Goal: Use online tool/utility: Use online tool/utility

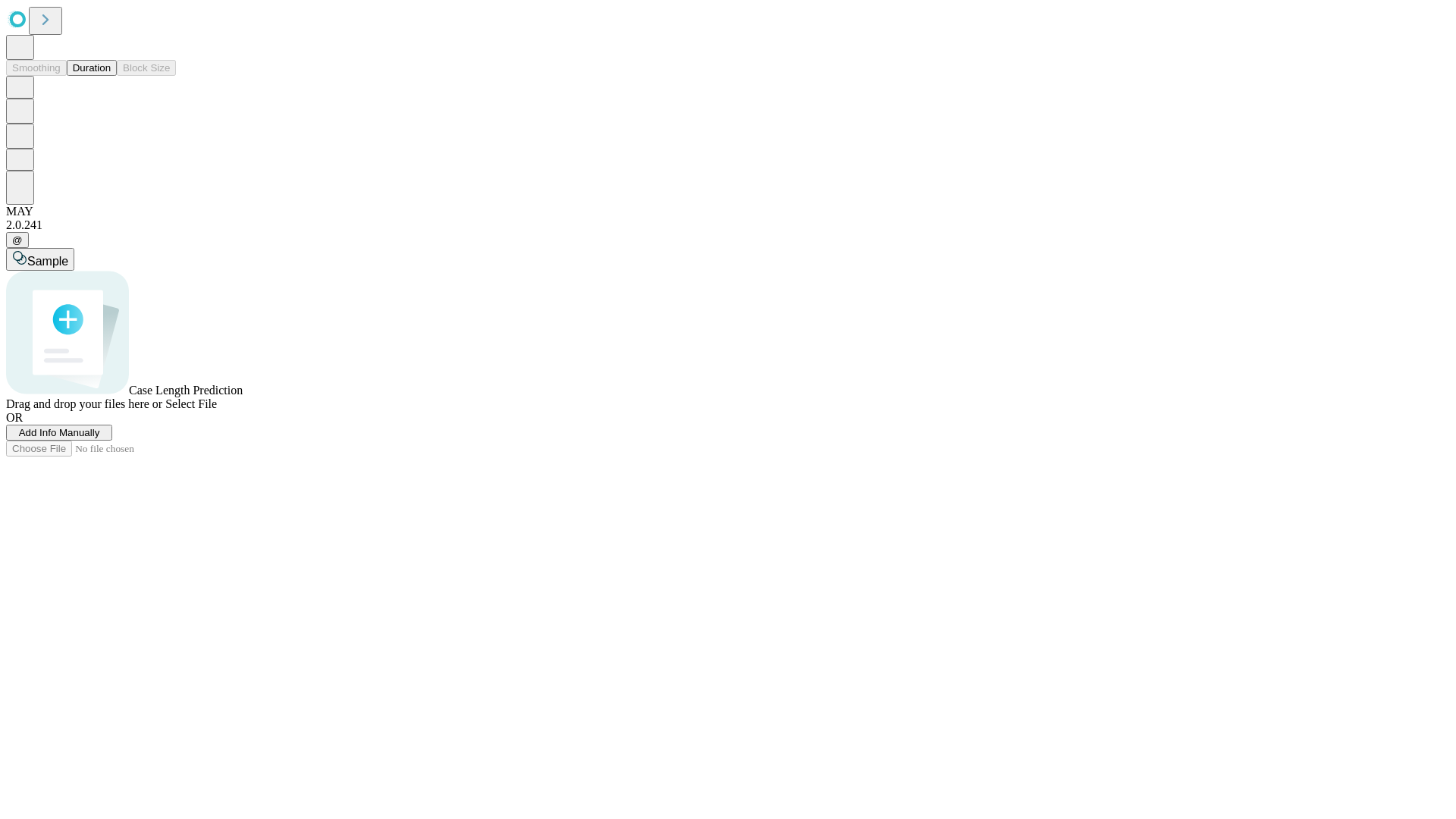
click at [100, 438] on span "Add Info Manually" at bounding box center [59, 432] width 81 height 12
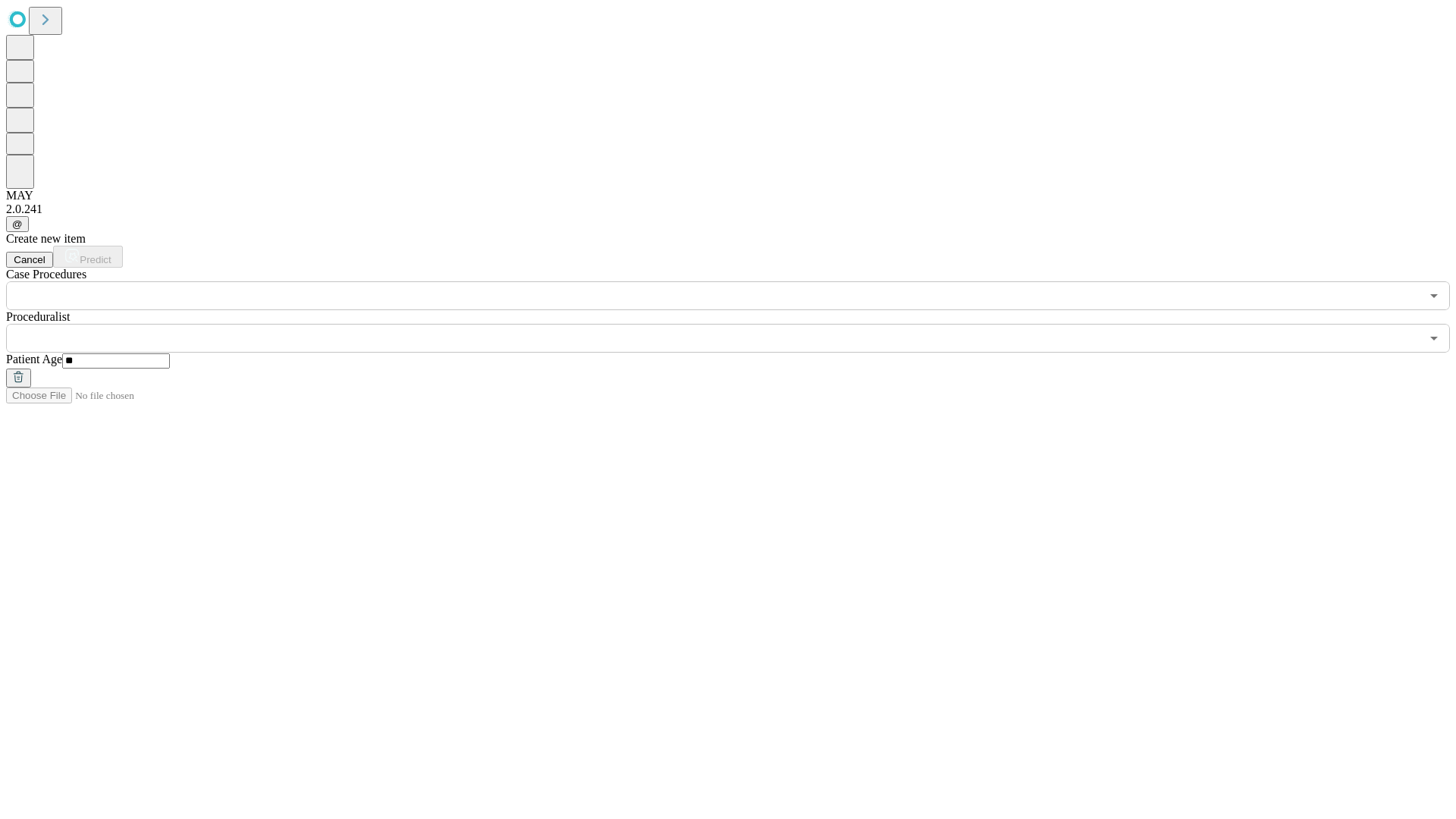
type input "**"
click at [738, 324] on input "text" at bounding box center [713, 338] width 1415 height 29
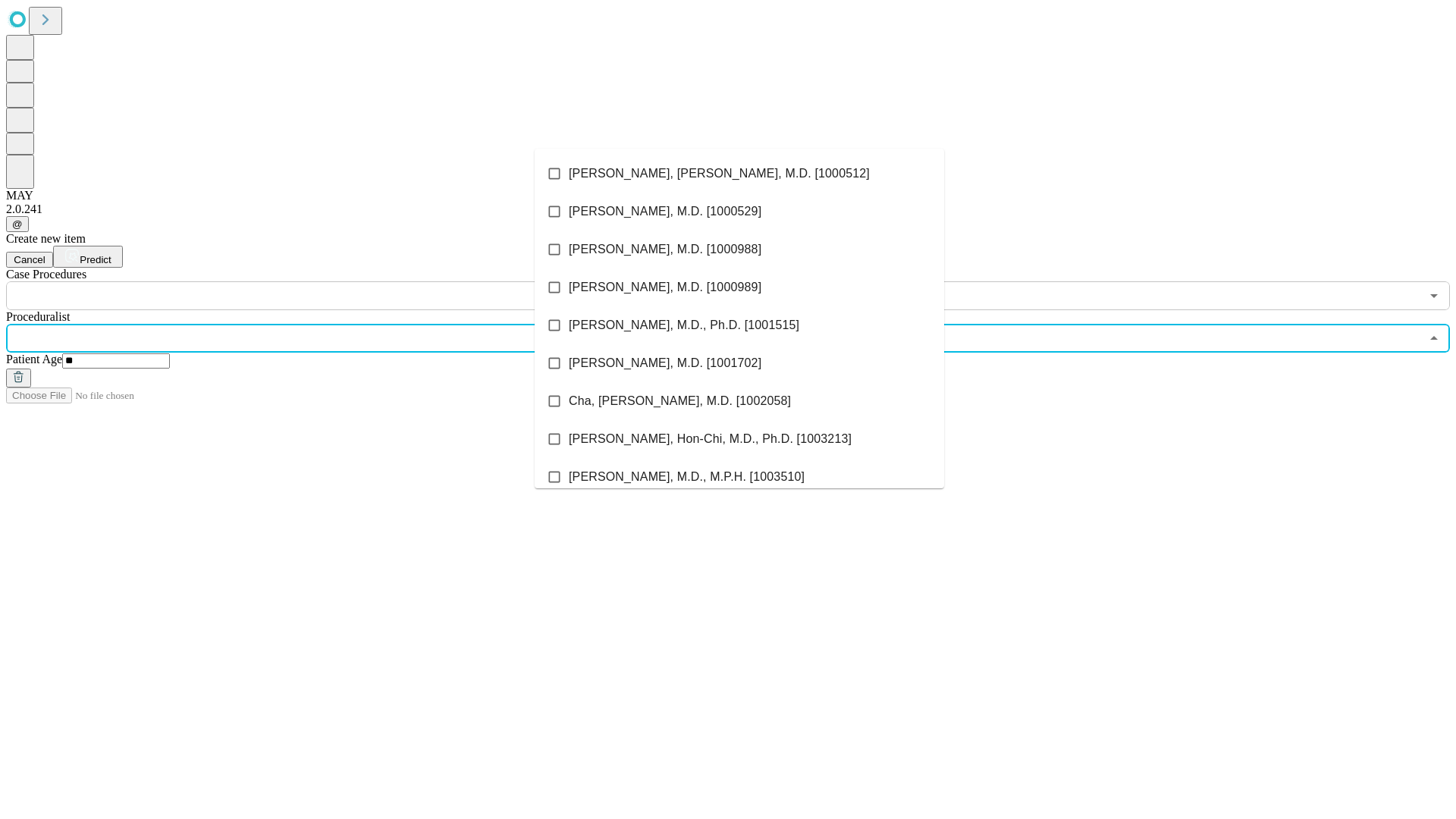
click at [739, 174] on li "[PERSON_NAME], [PERSON_NAME], M.D. [1000512]" at bounding box center [739, 174] width 409 height 38
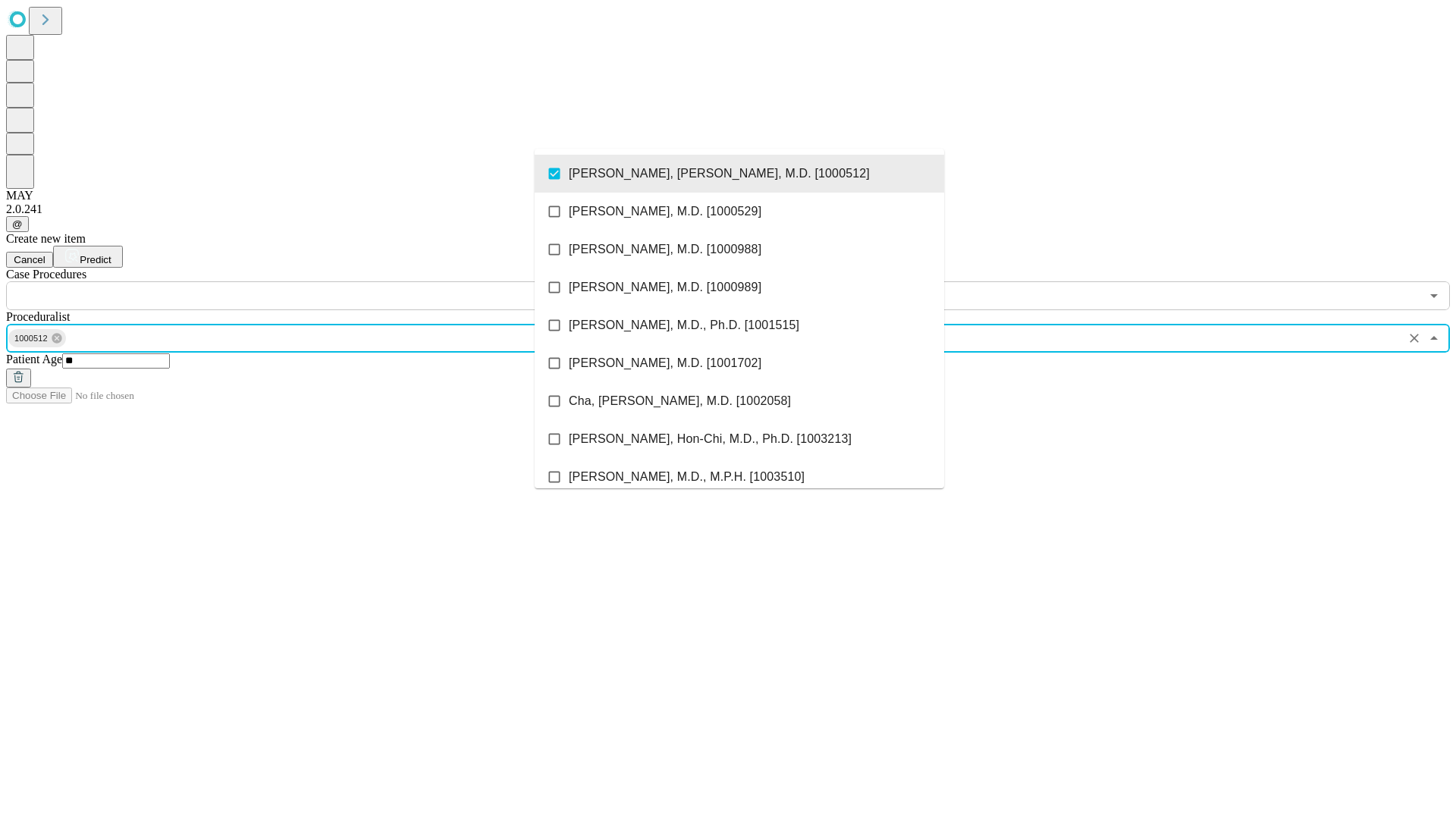
click at [319, 281] on input "text" at bounding box center [713, 295] width 1415 height 29
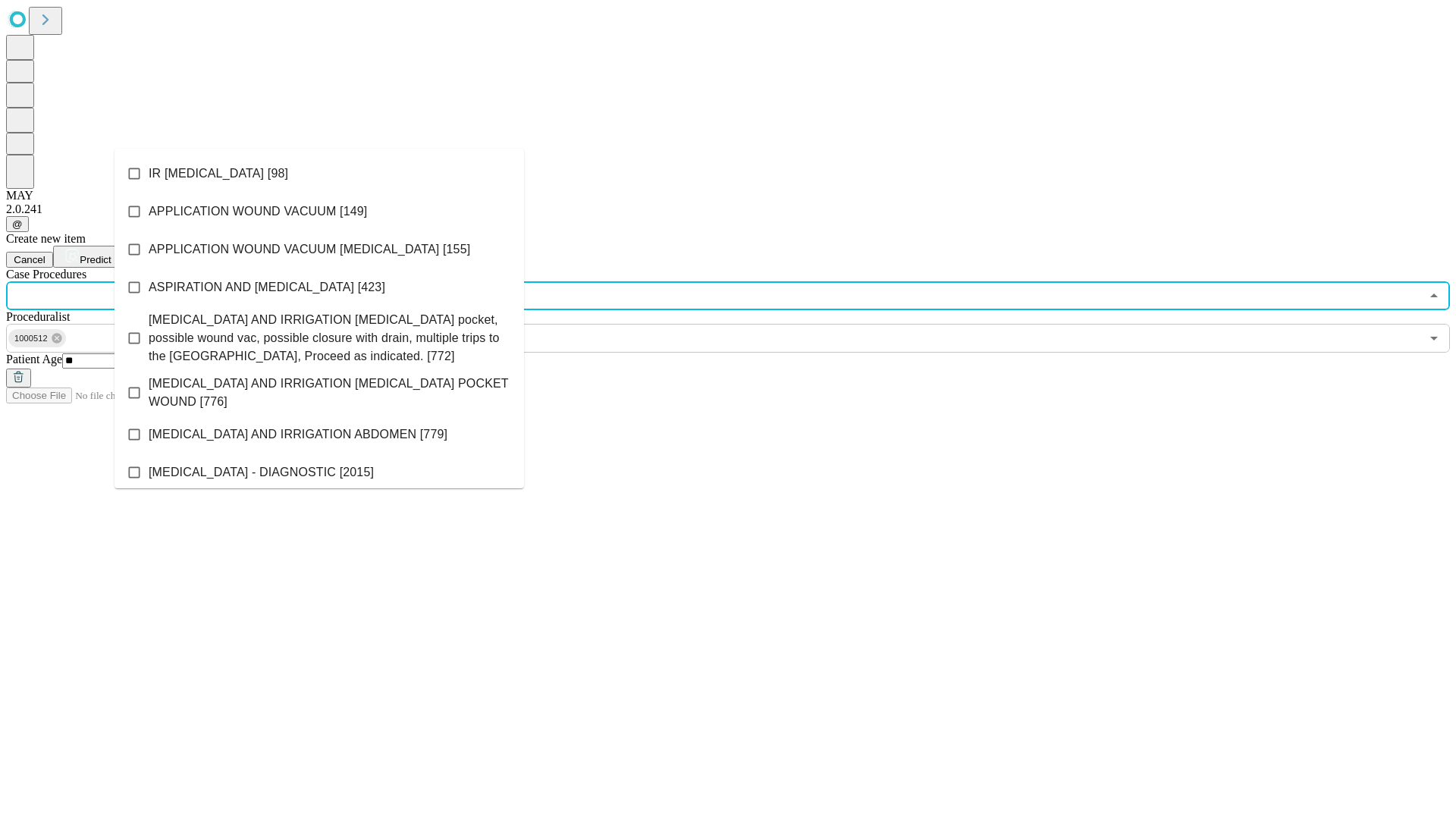
click at [319, 174] on li "IR [MEDICAL_DATA] [98]" at bounding box center [319, 174] width 409 height 38
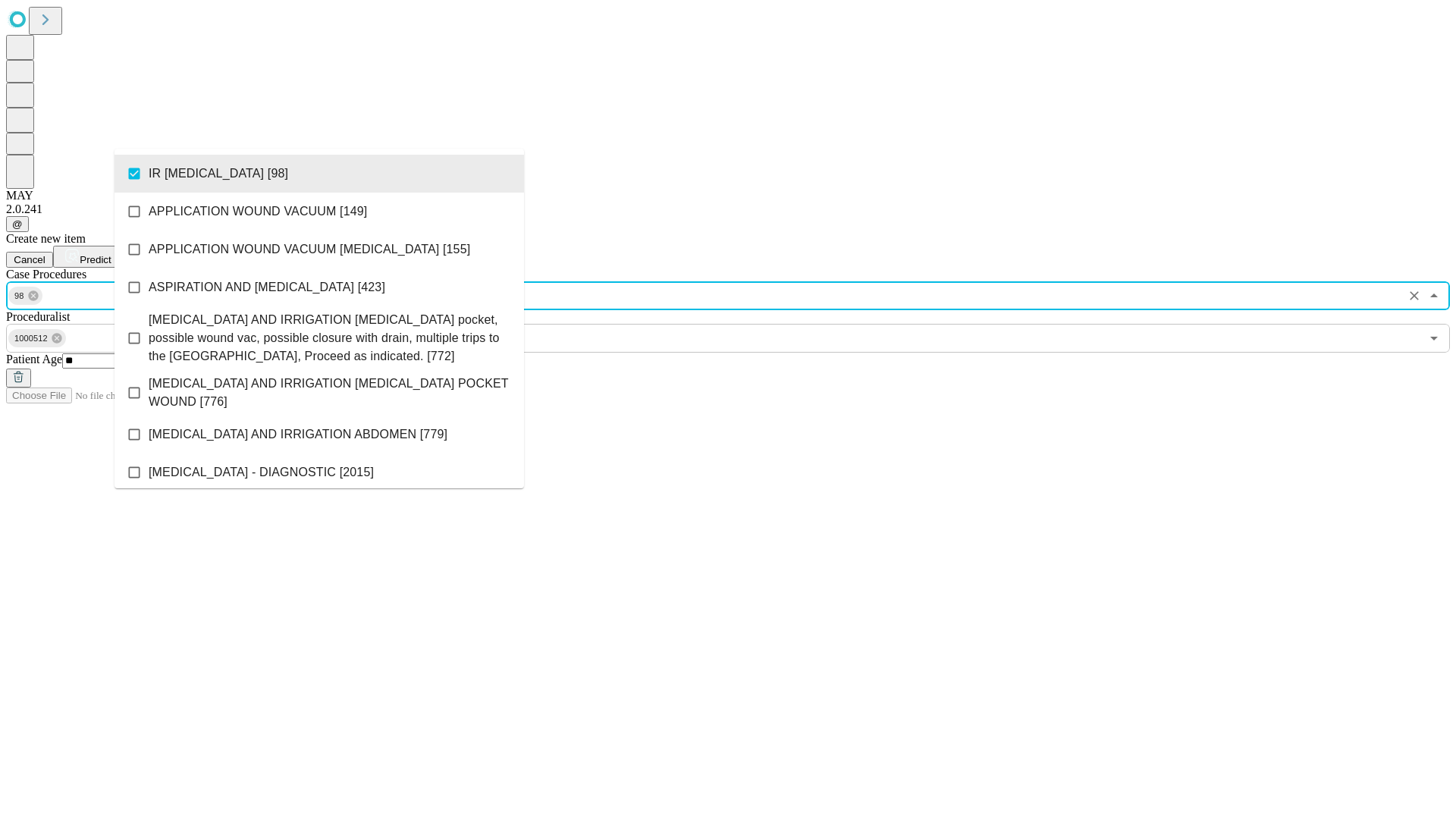
click at [110, 254] on span "Predict" at bounding box center [96, 259] width 31 height 12
